Goal: Communication & Community: Answer question/provide support

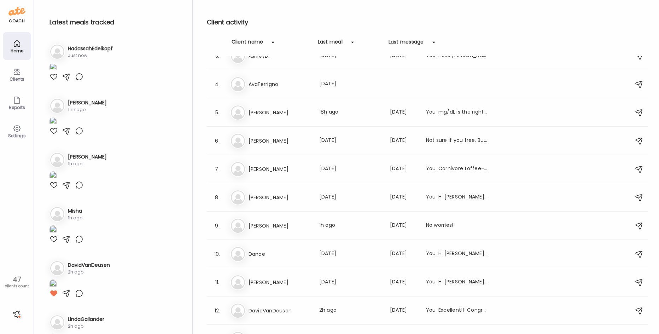
click at [18, 314] on div at bounding box center [16, 313] width 11 height 11
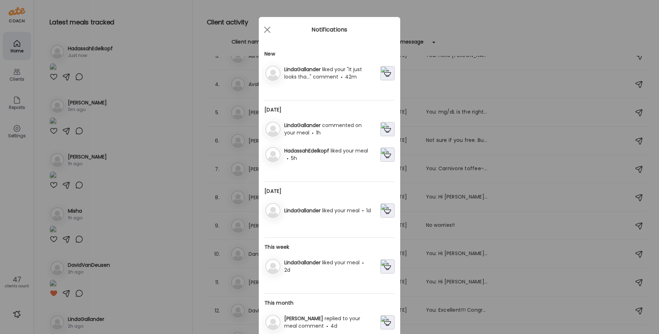
click at [383, 71] on img at bounding box center [387, 73] width 14 height 14
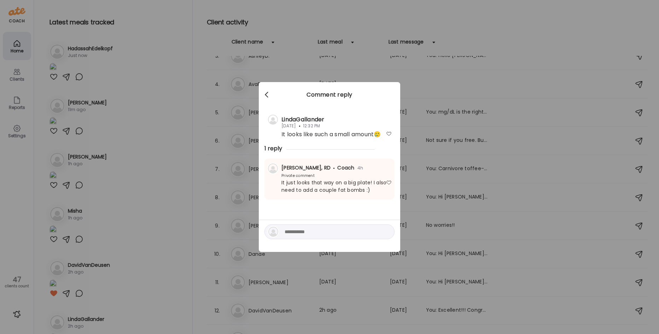
click at [267, 95] on div at bounding box center [267, 95] width 14 height 14
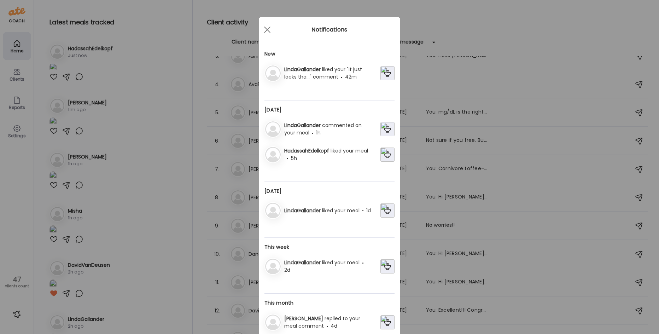
click at [383, 127] on img at bounding box center [387, 129] width 14 height 14
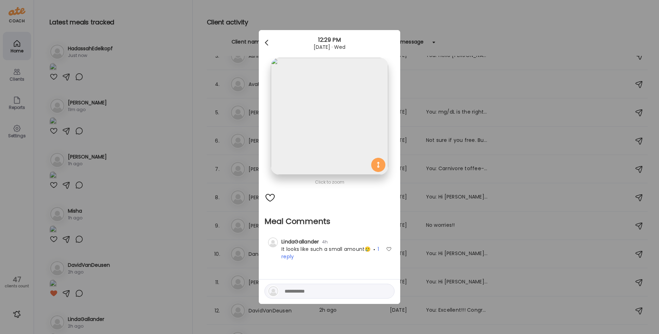
click at [264, 42] on div at bounding box center [267, 43] width 14 height 14
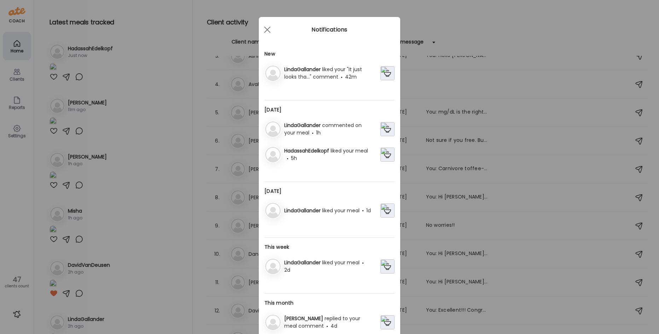
click at [385, 153] on img at bounding box center [387, 154] width 14 height 14
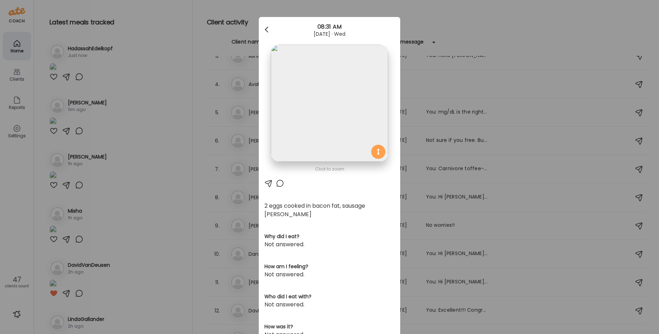
click at [262, 30] on div at bounding box center [267, 30] width 14 height 14
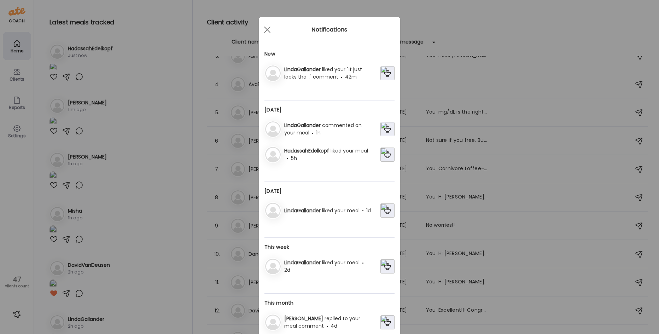
click at [382, 210] on img at bounding box center [387, 210] width 14 height 14
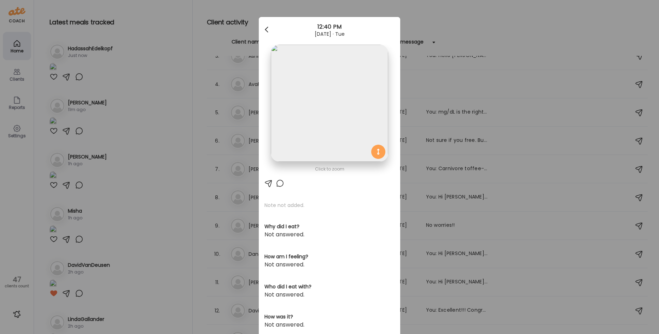
click at [266, 29] on div at bounding box center [267, 30] width 14 height 14
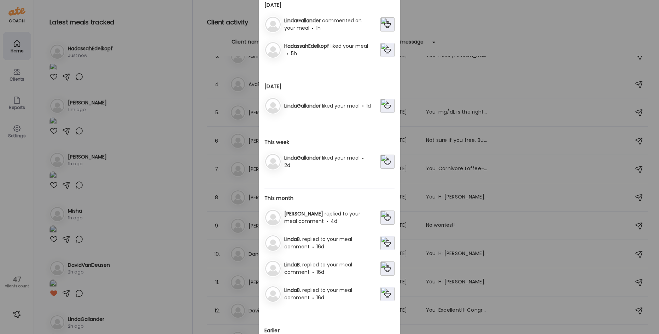
scroll to position [106, 0]
click at [194, 47] on div "Ate Coach Dashboard Wahoo! It’s official Take a moment to set up your Coach Pro…" at bounding box center [329, 167] width 659 height 334
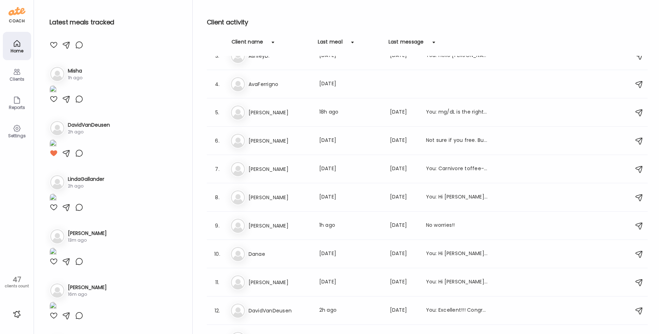
scroll to position [177, 0]
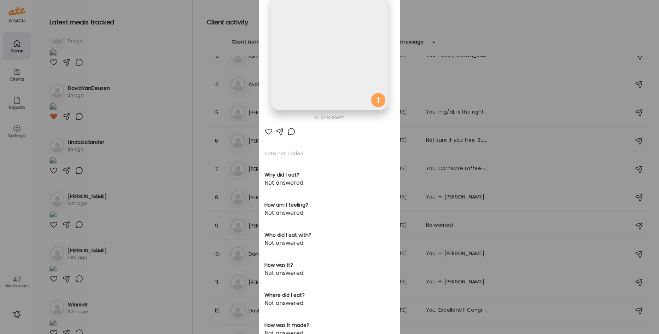
scroll to position [0, 0]
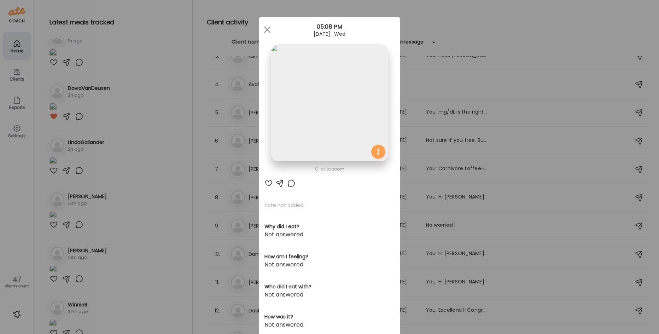
click at [330, 118] on img at bounding box center [329, 103] width 117 height 117
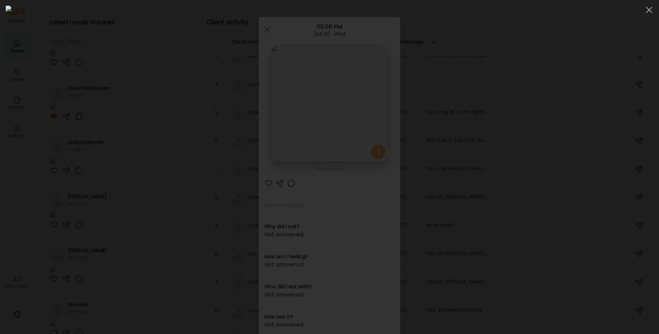
click at [145, 159] on div at bounding box center [330, 167] width 648 height 322
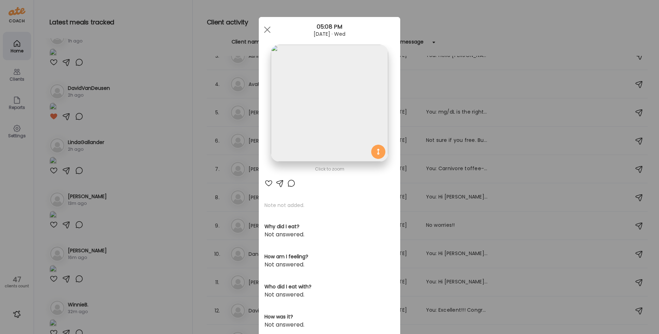
click at [288, 184] on div at bounding box center [291, 183] width 8 height 8
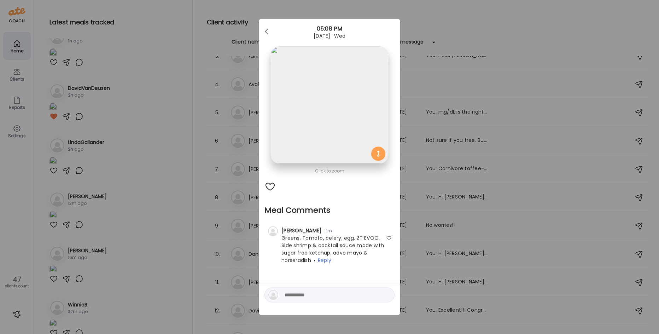
click at [287, 298] on textarea at bounding box center [332, 295] width 95 height 8
type textarea "**********"
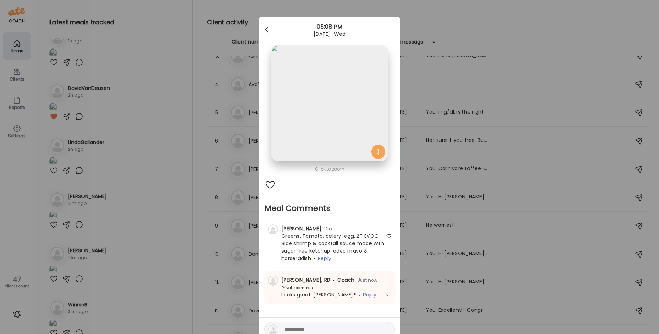
click at [262, 25] on div at bounding box center [267, 30] width 14 height 14
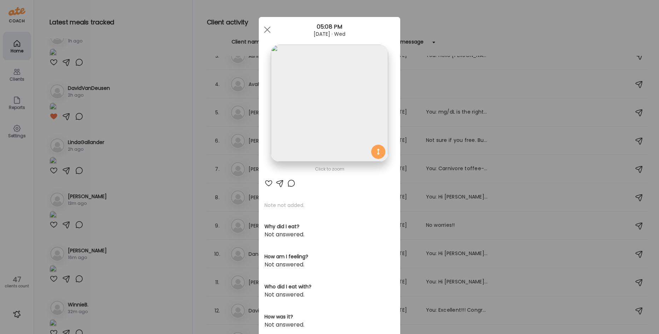
click at [189, 36] on div "Ate Coach Dashboard Wahoo! It’s official Take a moment to set up your Coach Pro…" at bounding box center [329, 167] width 659 height 334
